Goal: Book appointment/travel/reservation

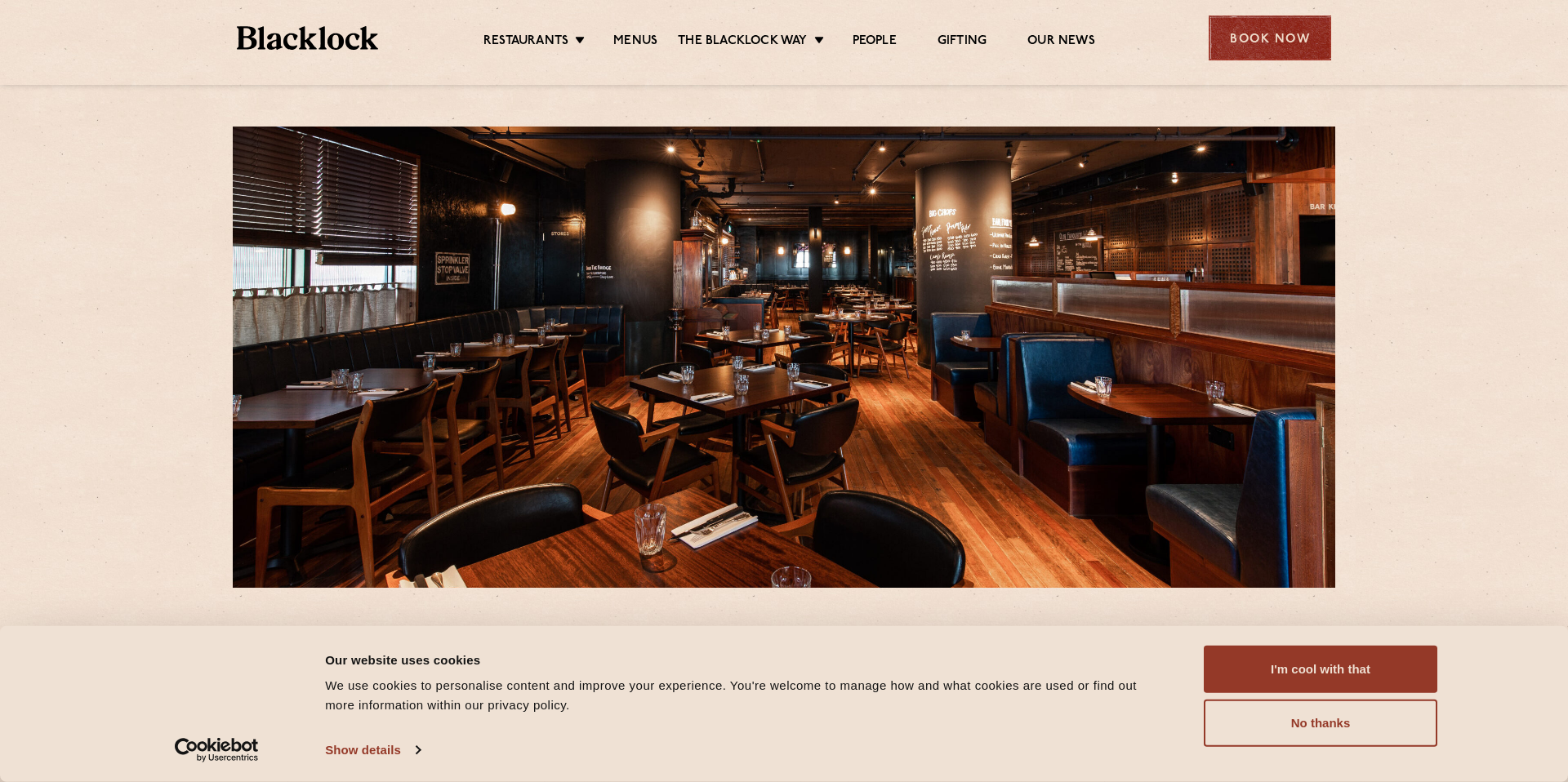
click at [1231, 38] on div "Book Now" at bounding box center [1270, 37] width 122 height 45
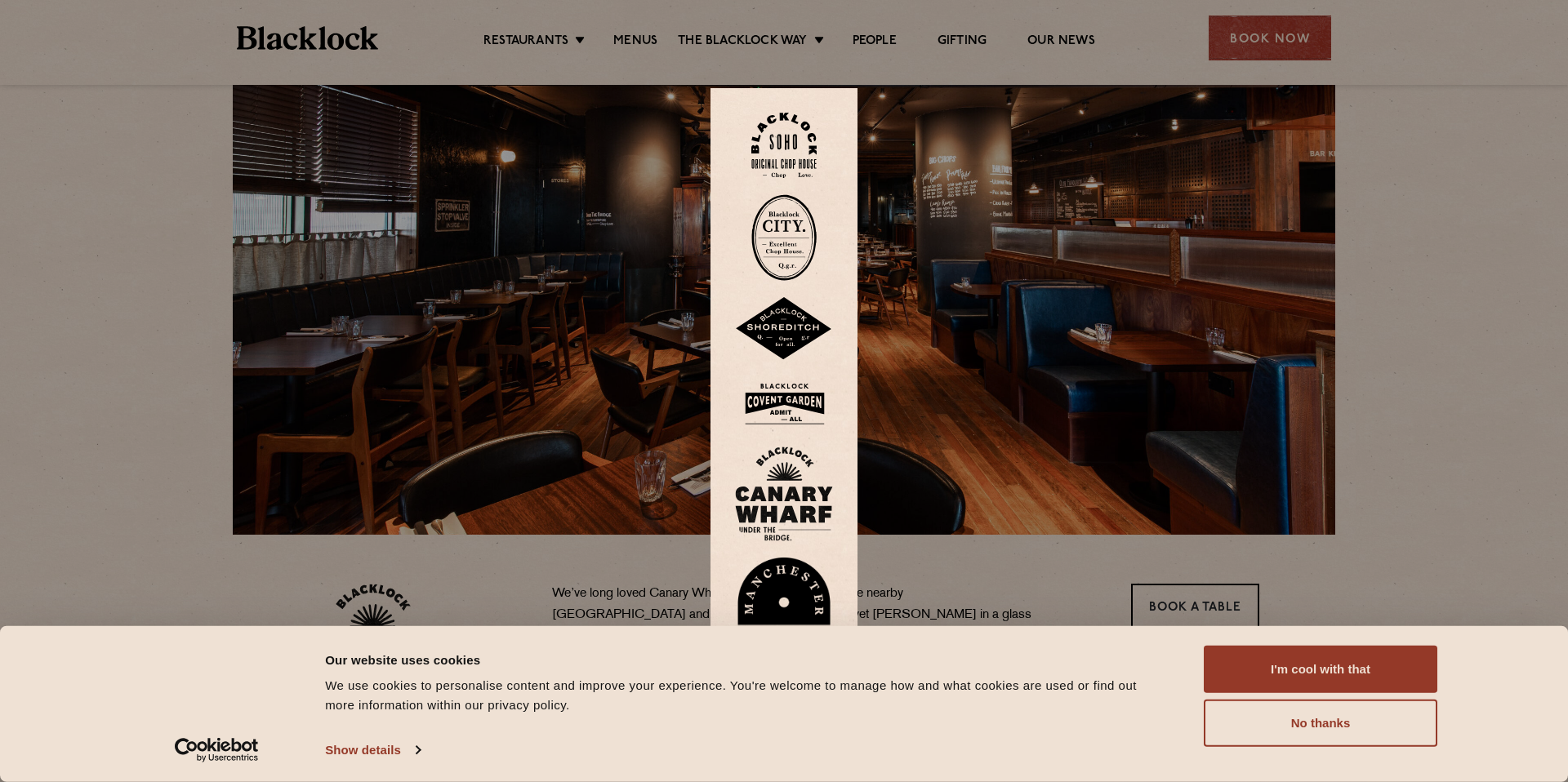
scroll to position [74, 0]
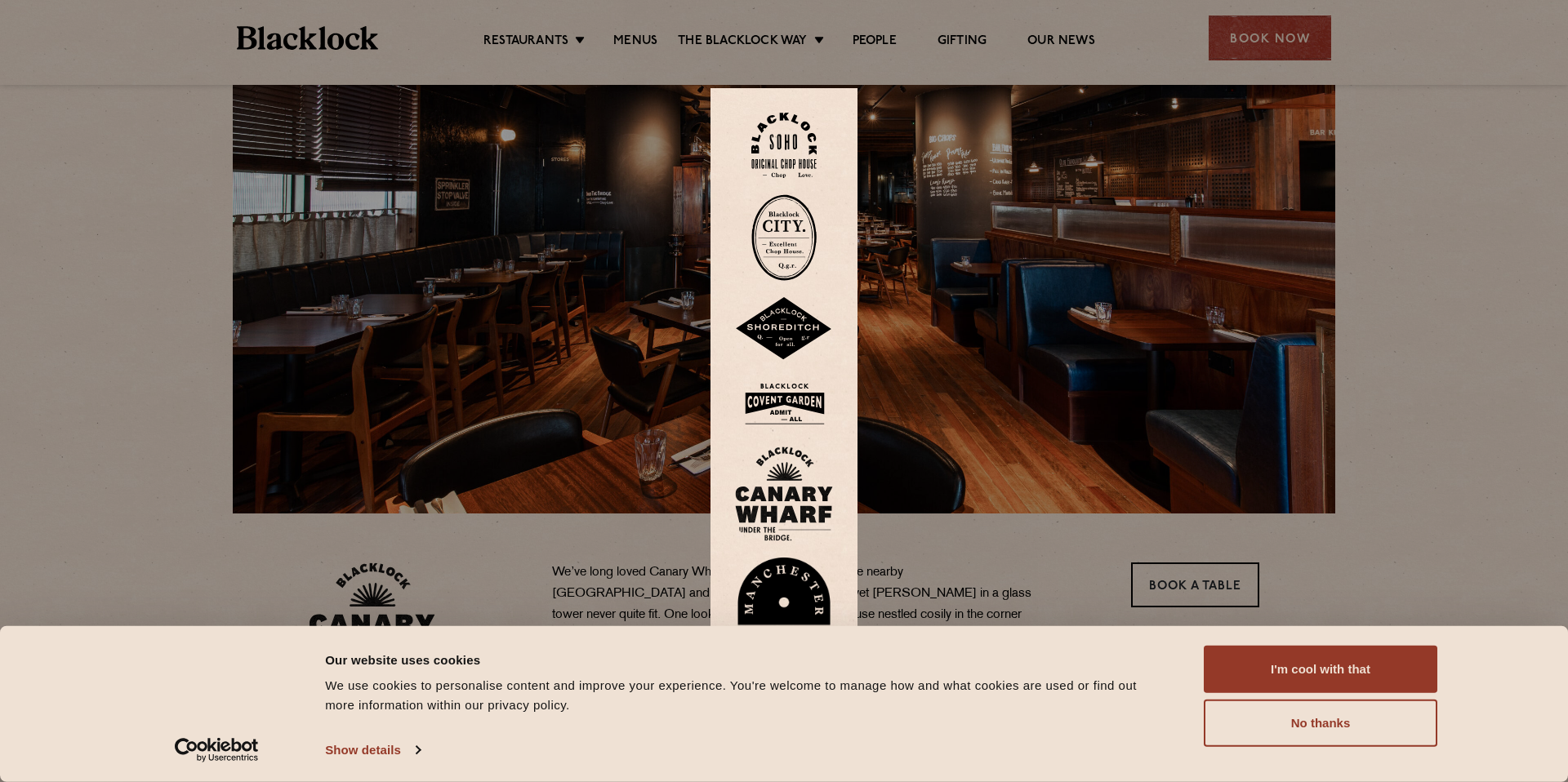
click at [776, 500] on img at bounding box center [783, 494] width 98 height 95
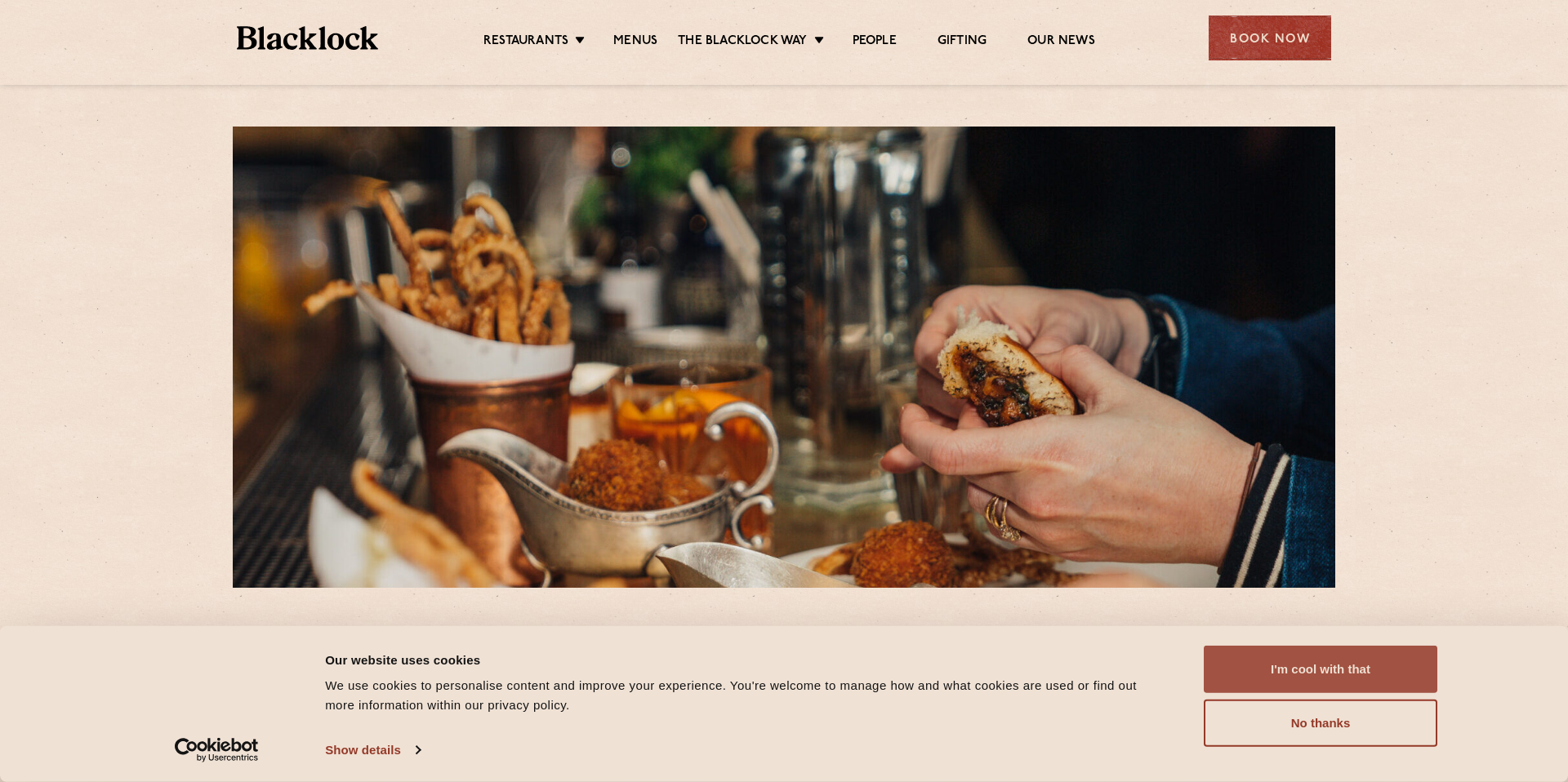
click at [1346, 673] on button "I'm cool with that" at bounding box center [1320, 669] width 234 height 48
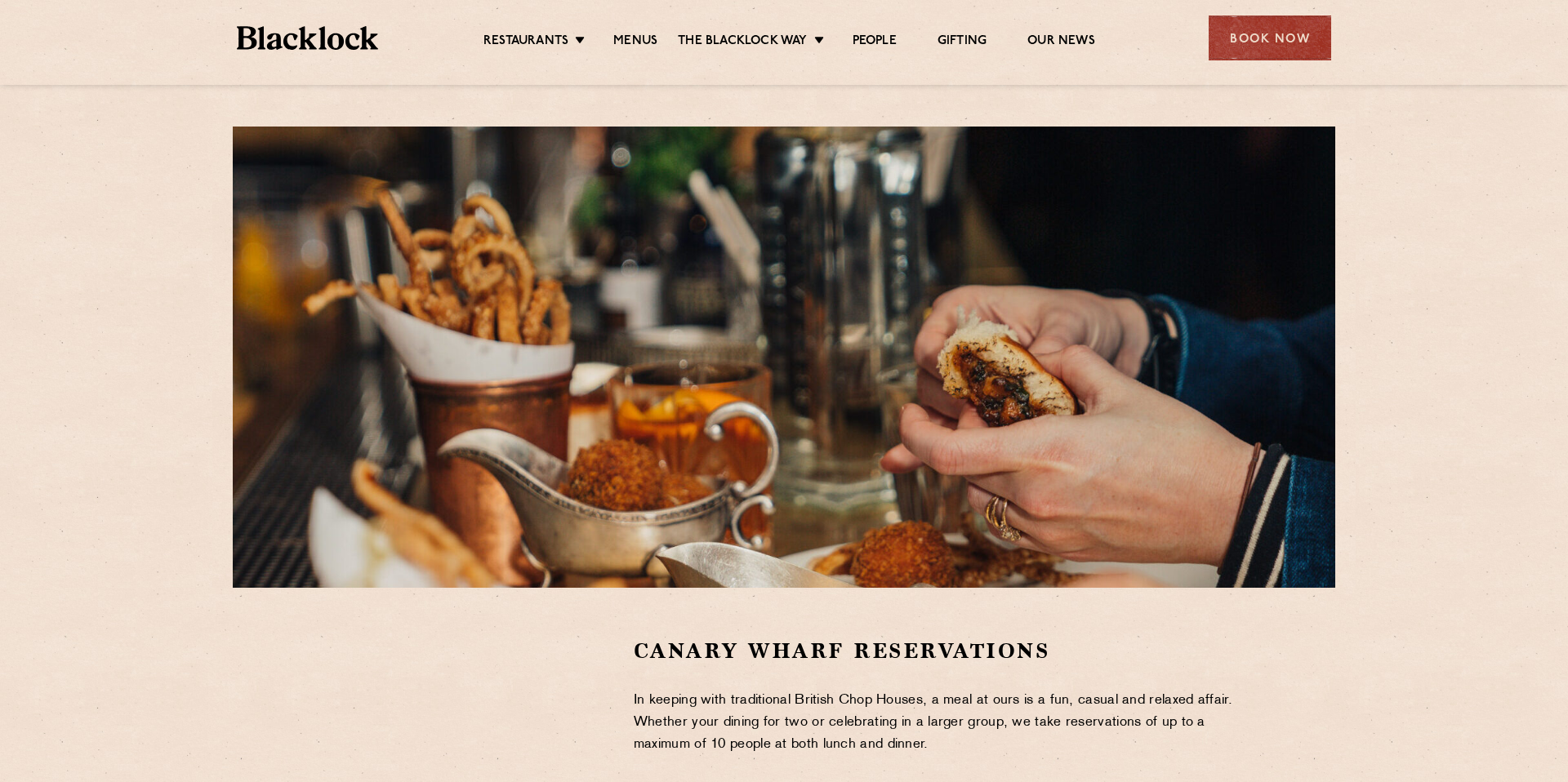
scroll to position [418, 0]
